Goal: Find contact information: Find contact information

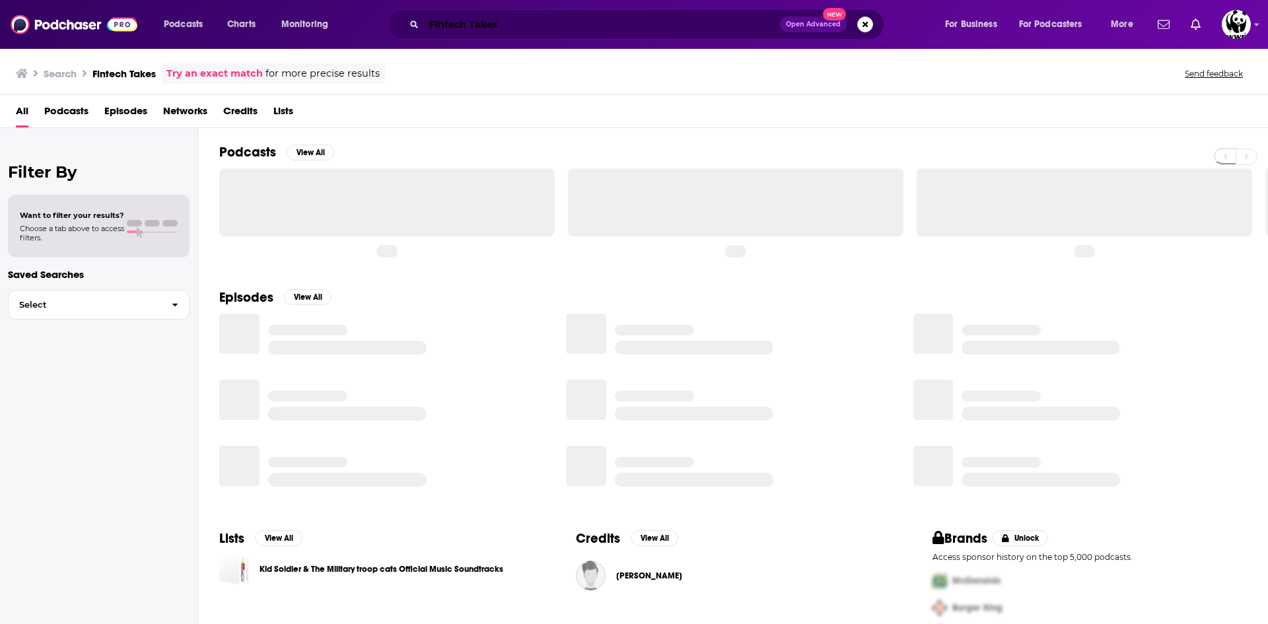
click at [480, 25] on input "Fintech Takes" at bounding box center [602, 24] width 356 height 21
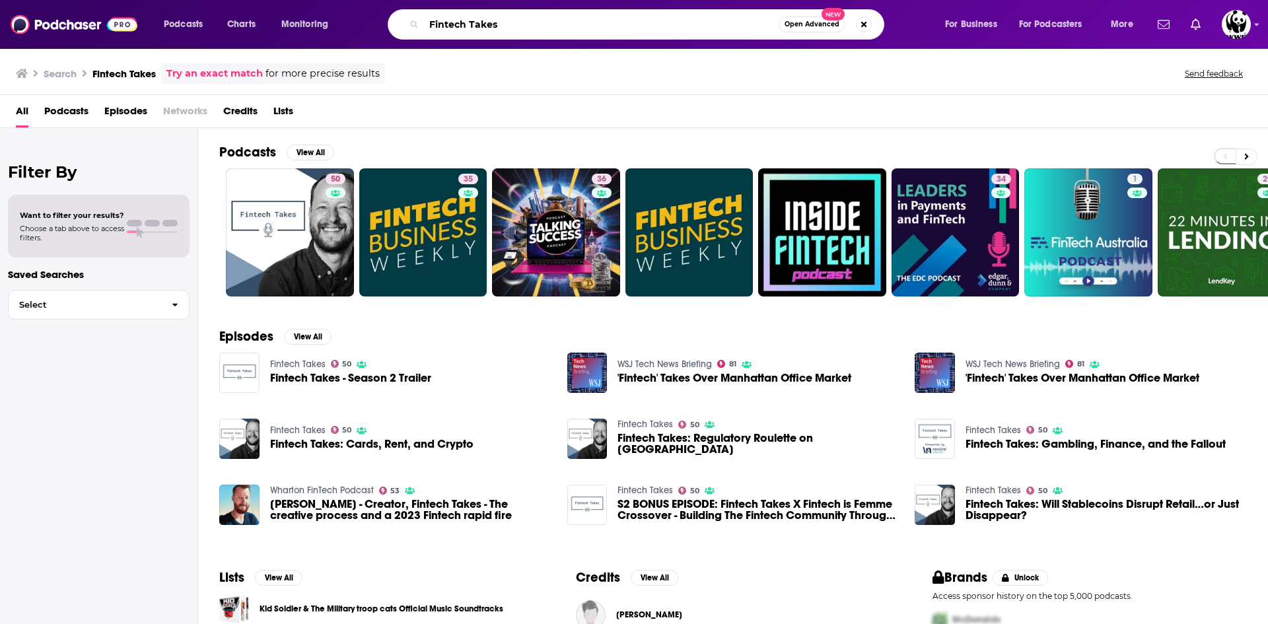
drag, startPoint x: 485, startPoint y: 14, endPoint x: 345, endPoint y: 9, distance: 140.7
click at [345, 9] on div "Podcasts Charts Monitoring Fintech Takes Open Advanced New For Business For Pod…" at bounding box center [634, 24] width 1268 height 49
type input "Stellar Teacher Podcast"
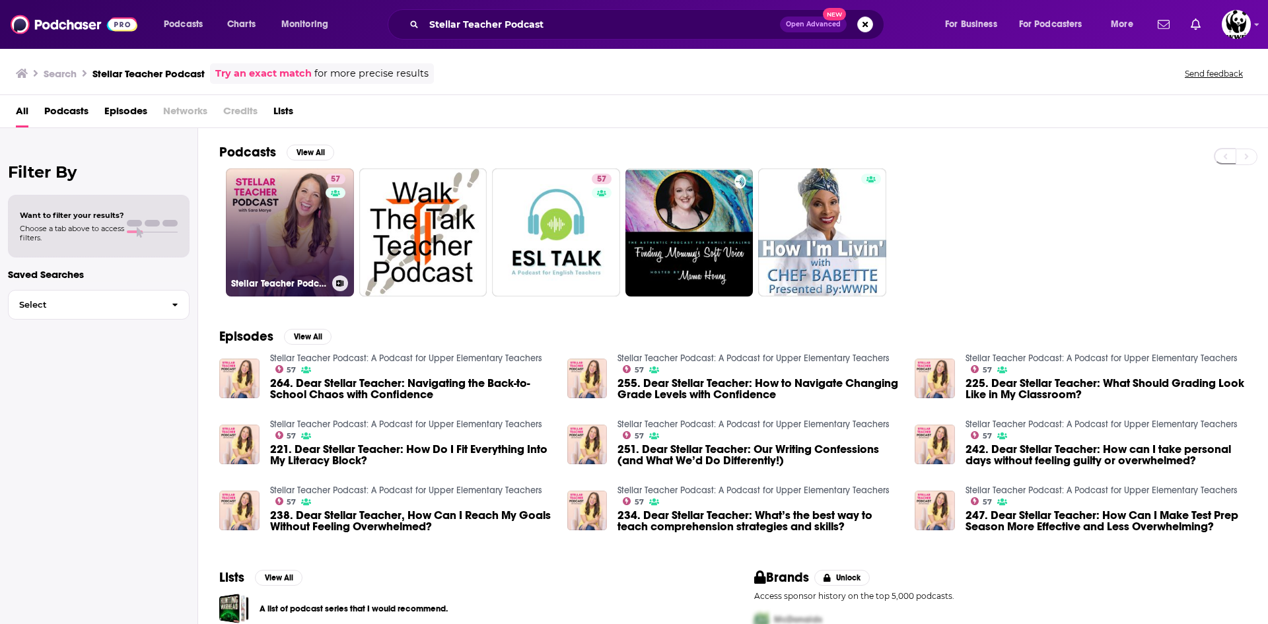
click at [275, 256] on link "57 Stellar Teacher Podcast: A Podcast for Upper Elementary Teachers" at bounding box center [290, 232] width 128 height 128
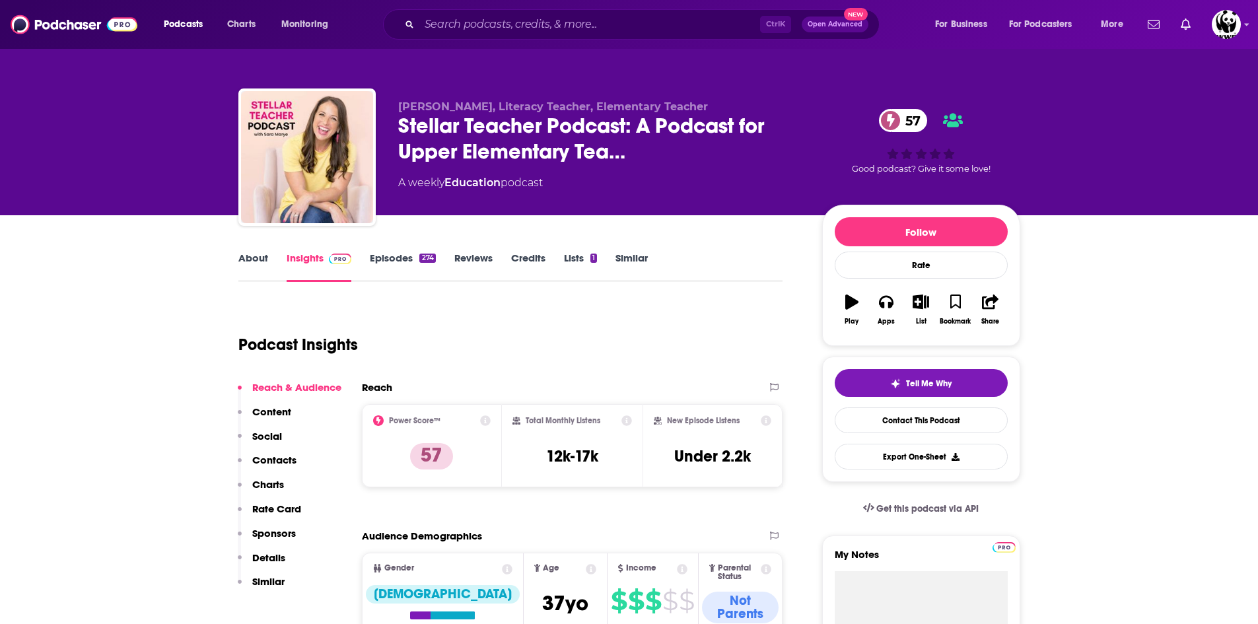
click at [285, 459] on p "Contacts" at bounding box center [274, 460] width 44 height 13
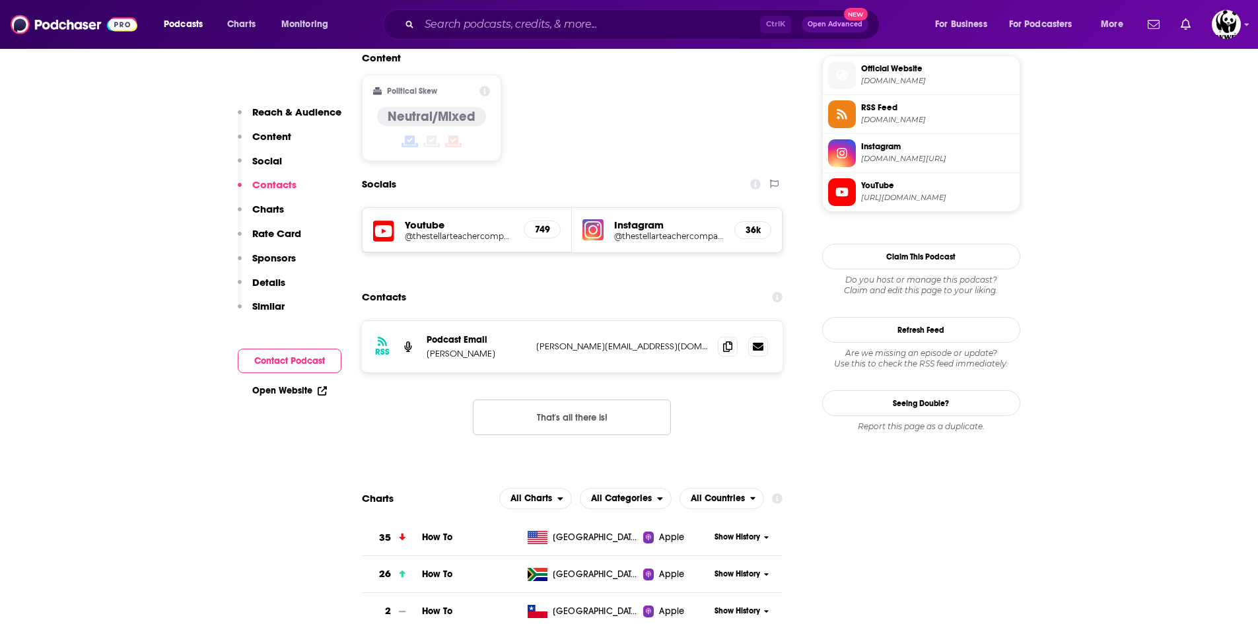
scroll to position [1088, 0]
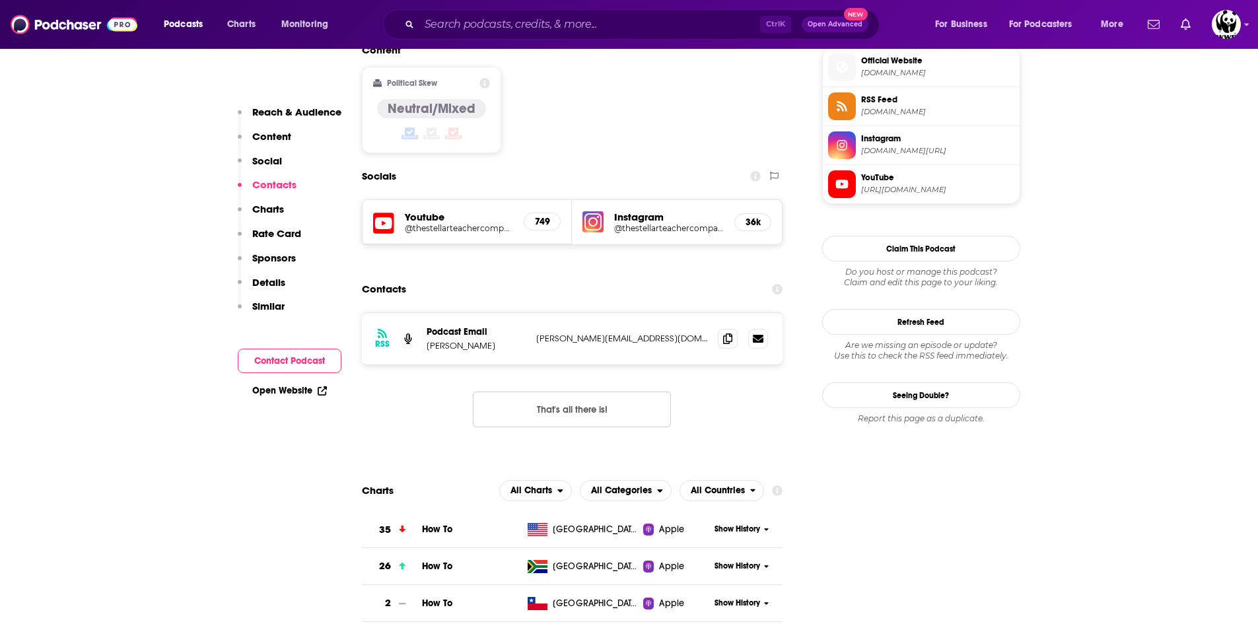
click at [620, 333] on p "[PERSON_NAME][EMAIL_ADDRESS][DOMAIN_NAME]" at bounding box center [622, 338] width 172 height 11
drag, startPoint x: 640, startPoint y: 244, endPoint x: 538, endPoint y: 241, distance: 102.4
click at [538, 333] on p "[PERSON_NAME][EMAIL_ADDRESS][DOMAIN_NAME]" at bounding box center [622, 338] width 172 height 11
click at [636, 333] on p "[PERSON_NAME][EMAIL_ADDRESS][DOMAIN_NAME]" at bounding box center [622, 338] width 172 height 11
drag, startPoint x: 650, startPoint y: 248, endPoint x: 522, endPoint y: 246, distance: 128.1
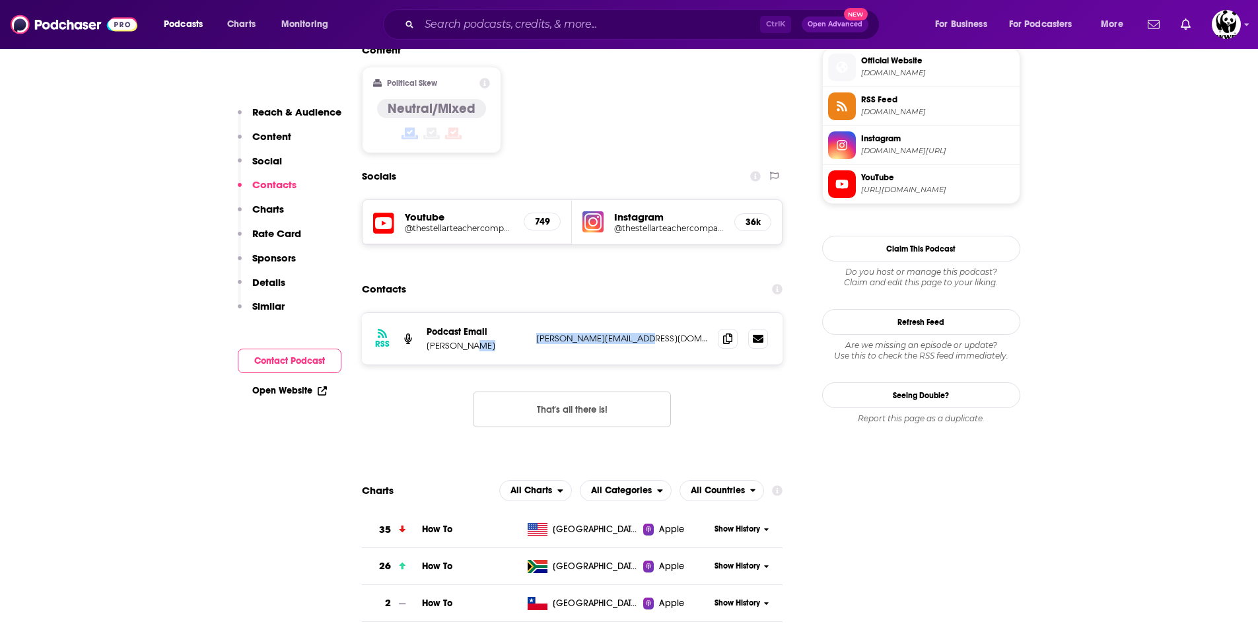
click at [0, 0] on div "Podcast Email [PERSON_NAME] [PERSON_NAME][EMAIL_ADDRESS][DOMAIN_NAME] [PERSON_N…" at bounding box center [0, 0] width 0 height 0
copy div "[PERSON_NAME][EMAIL_ADDRESS][DOMAIN_NAME]"
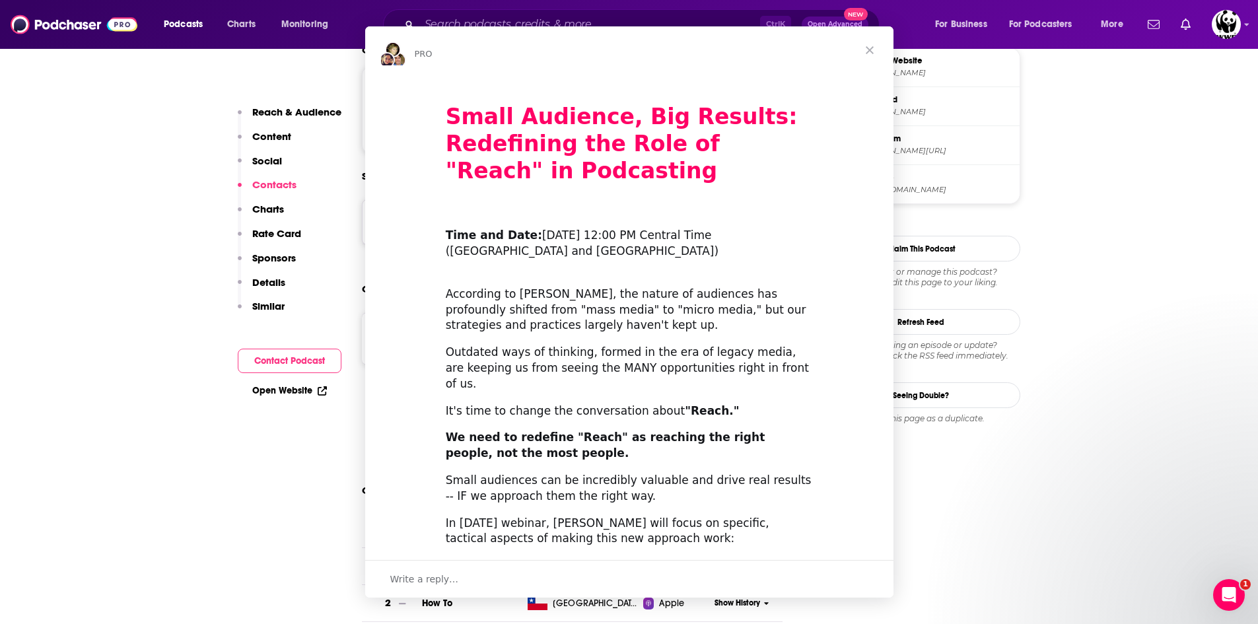
scroll to position [0, 0]
